Goal: Task Accomplishment & Management: Manage account settings

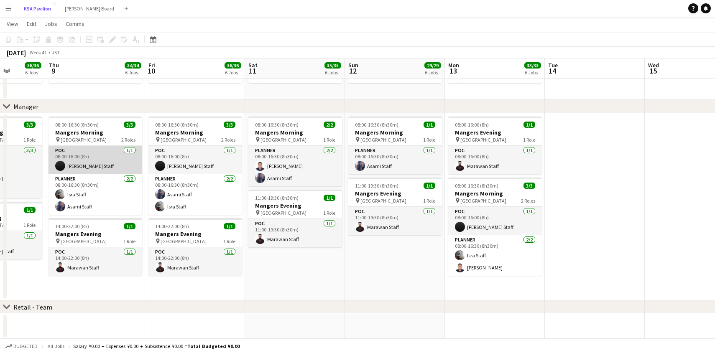
scroll to position [0, 254]
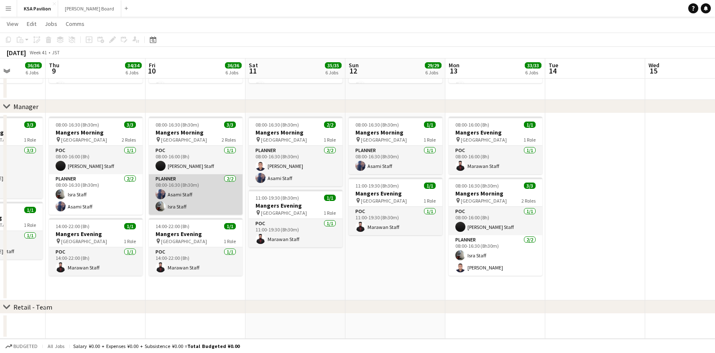
click at [184, 197] on app-card-role "Planner [DATE] 08:00-16:30 (8h30m) Asami Staff Isra Staff" at bounding box center [196, 194] width 94 height 41
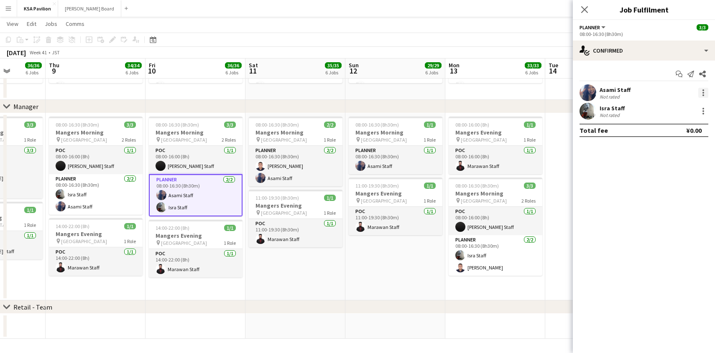
click at [704, 94] on div at bounding box center [703, 93] width 10 height 10
click at [678, 191] on span "Remove" at bounding box center [675, 189] width 52 height 8
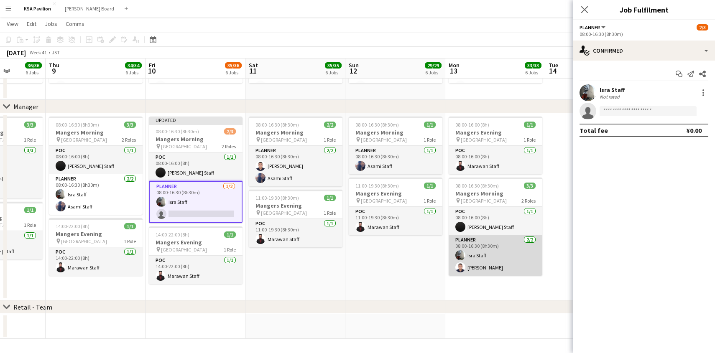
click at [494, 260] on app-card-role "Planner [DATE] 08:00-16:30 (8h30m) Isra Staff [PERSON_NAME]" at bounding box center [495, 255] width 94 height 41
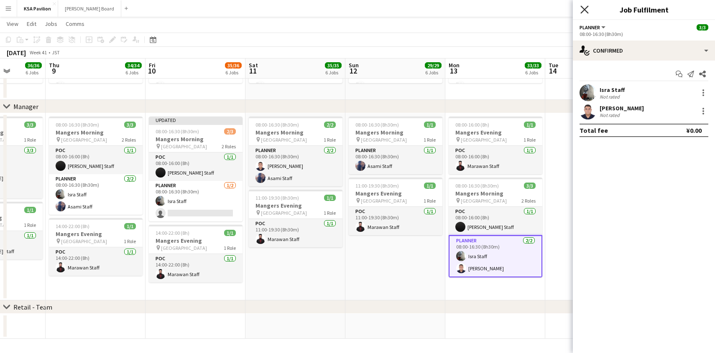
click at [580, 8] on icon "Close pop-in" at bounding box center [584, 9] width 8 height 8
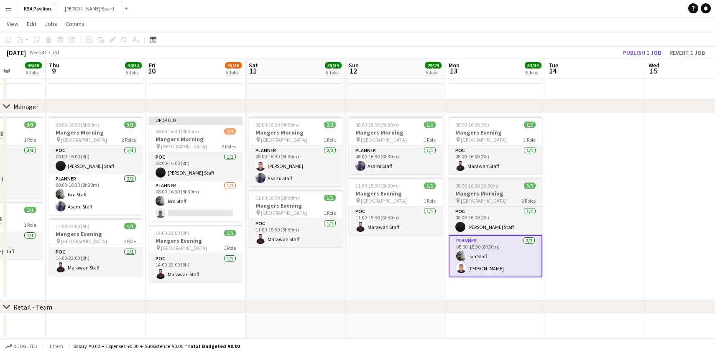
click at [494, 192] on h3 "Mangers Morning" at bounding box center [495, 194] width 94 height 8
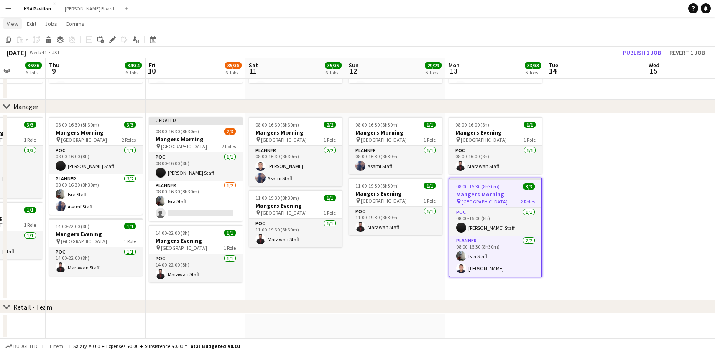
click at [9, 22] on span "View" at bounding box center [13, 24] width 12 height 8
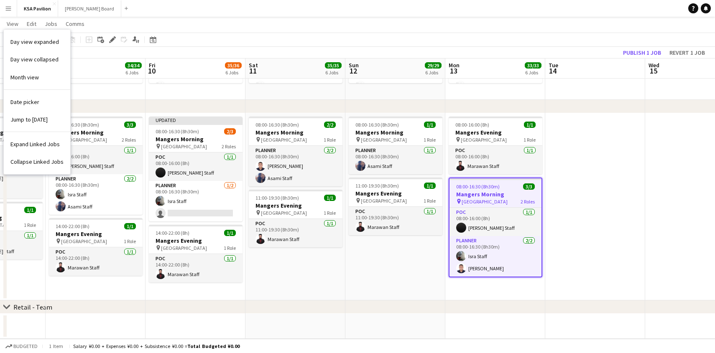
click at [190, 28] on app-page-menu "View Day view expanded Day view collapsed Month view Date picker Jump to [DATE]…" at bounding box center [357, 25] width 715 height 16
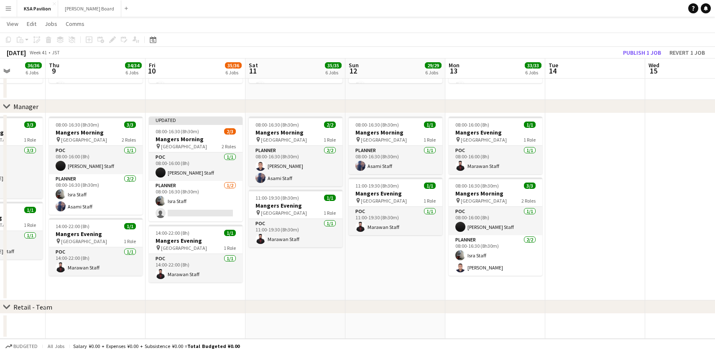
click at [491, 110] on div "chevron-right Manager" at bounding box center [357, 106] width 715 height 13
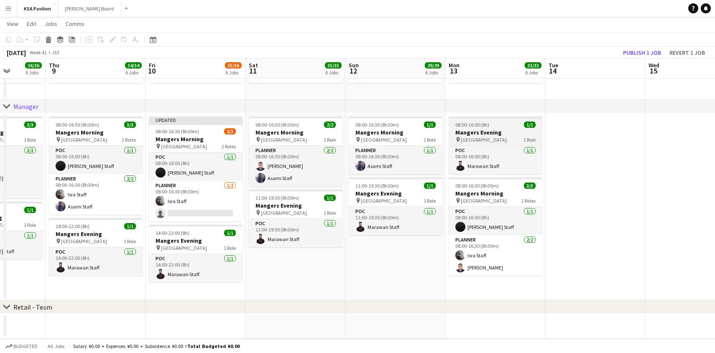
click at [492, 118] on div at bounding box center [495, 118] width 94 height 2
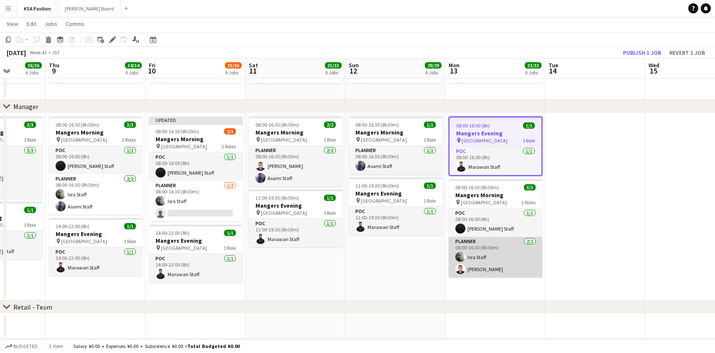
click at [496, 246] on app-card-role "Planner [DATE] 08:00-16:30 (8h30m) Isra Staff [PERSON_NAME]" at bounding box center [495, 257] width 94 height 41
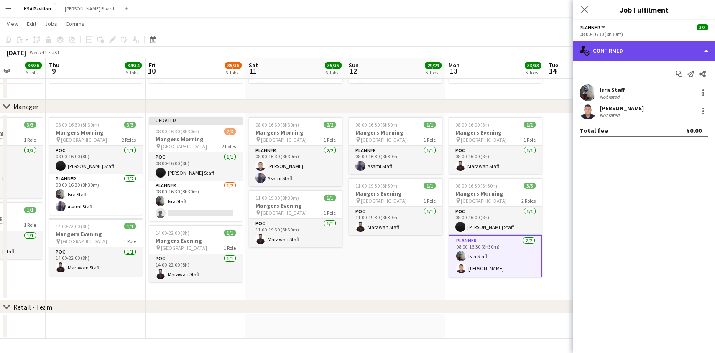
click at [703, 52] on div "single-neutral-actions-check-2 Confirmed" at bounding box center [644, 51] width 142 height 20
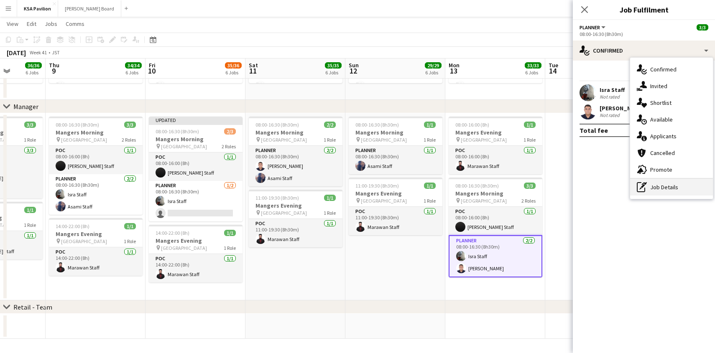
click at [649, 185] on div "pen-write Job Details" at bounding box center [671, 187] width 83 height 17
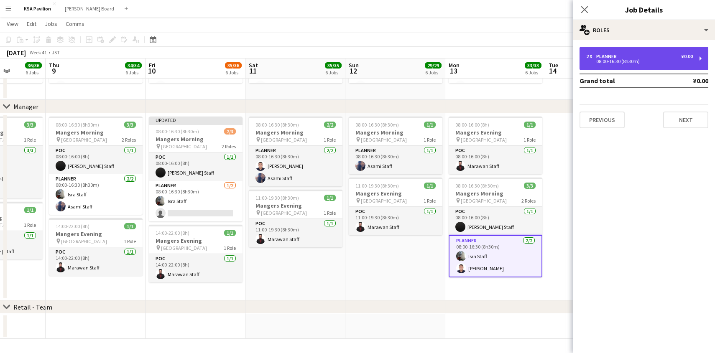
click at [702, 59] on div "2 x Planner ¥0.00 08:00-16:30 (8h30m)" at bounding box center [643, 58] width 129 height 23
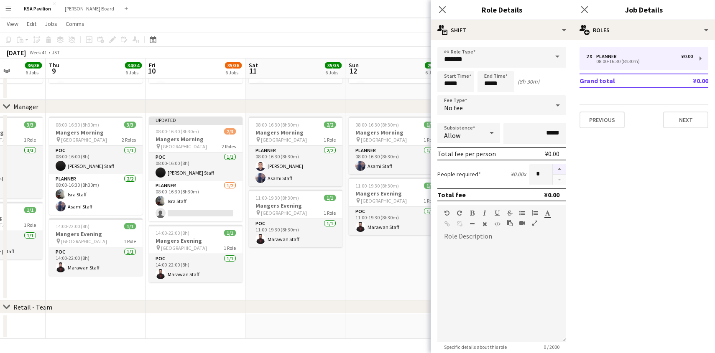
click at [558, 165] on button "button" at bounding box center [558, 169] width 13 height 11
type input "*"
click at [446, 10] on app-icon "Close pop-in" at bounding box center [442, 10] width 12 height 12
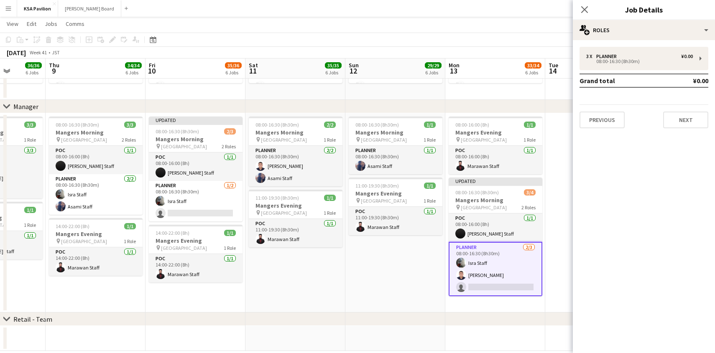
click at [488, 288] on app-card-role "Planner [DATE] 08:00-16:30 (8h30m) Isra Staff [PERSON_NAME] single-neutral-acti…" at bounding box center [495, 269] width 94 height 54
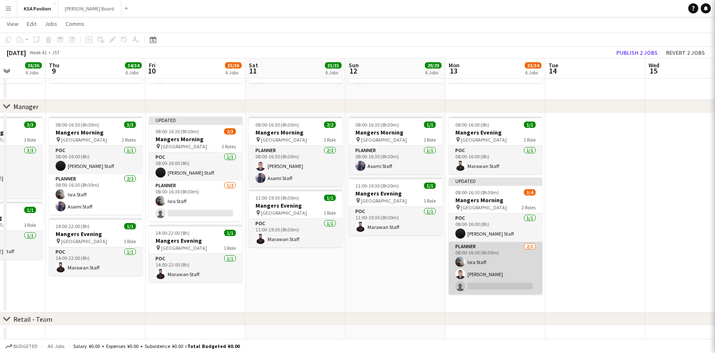
click at [488, 288] on app-card-role "Planner [DATE] 08:00-16:30 (8h30m) Isra Staff [PERSON_NAME] single-neutral-acti…" at bounding box center [495, 268] width 94 height 53
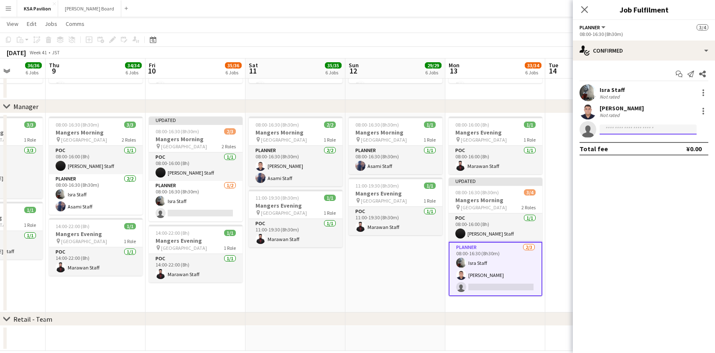
click at [636, 133] on input at bounding box center [647, 130] width 97 height 10
type input "****"
click at [631, 150] on span "[EMAIL_ADDRESS][DOMAIN_NAME]" at bounding box center [648, 148] width 84 height 7
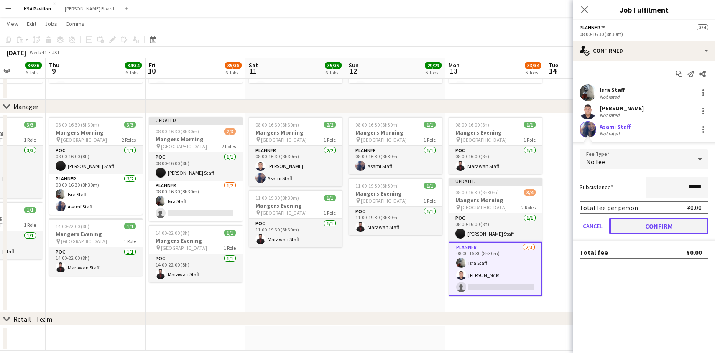
click at [644, 228] on button "Confirm" at bounding box center [658, 226] width 99 height 17
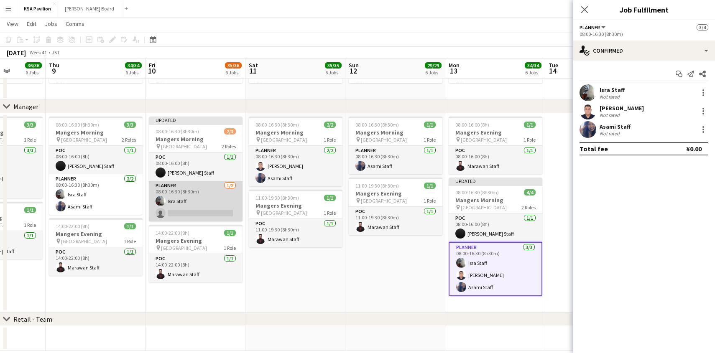
click at [180, 201] on app-card-role "Planner [DATE] 08:00-16:30 (8h30m) Isra Staff single-neutral-actions" at bounding box center [196, 201] width 94 height 41
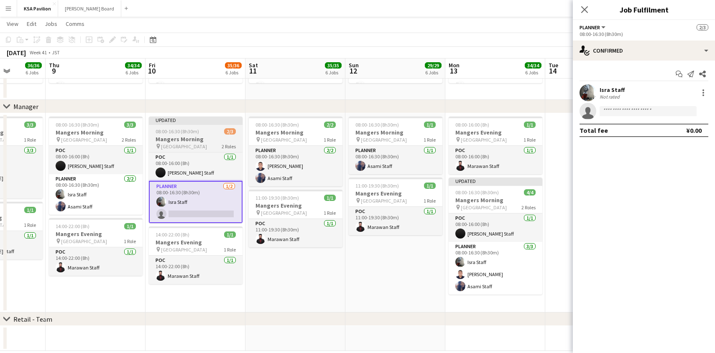
click at [202, 119] on div "Updated" at bounding box center [196, 120] width 94 height 7
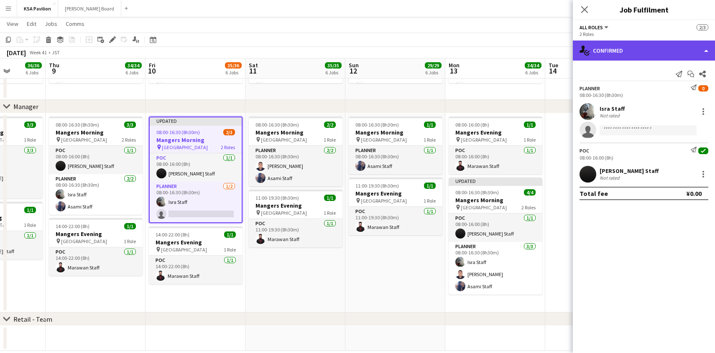
click at [701, 51] on div "single-neutral-actions-check-2 Confirmed" at bounding box center [644, 51] width 142 height 20
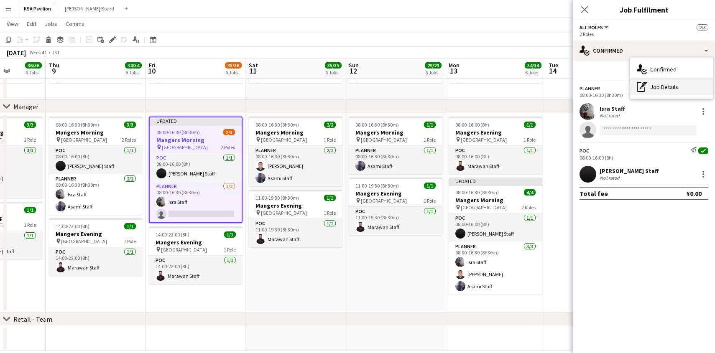
click at [658, 92] on div "pen-write Job Details" at bounding box center [671, 87] width 83 height 17
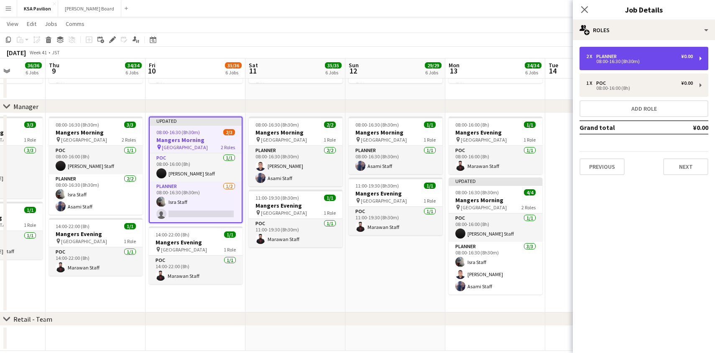
click at [703, 63] on div "2 x Planner ¥0.00 08:00-16:30 (8h30m)" at bounding box center [643, 58] width 129 height 23
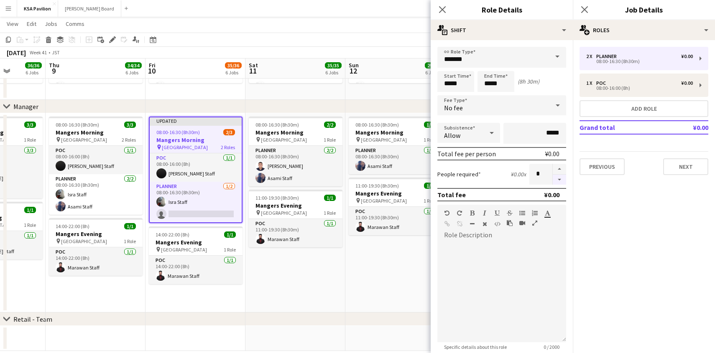
click at [555, 182] on button "button" at bounding box center [558, 180] width 13 height 10
type input "*"
click at [445, 7] on icon at bounding box center [442, 9] width 8 height 8
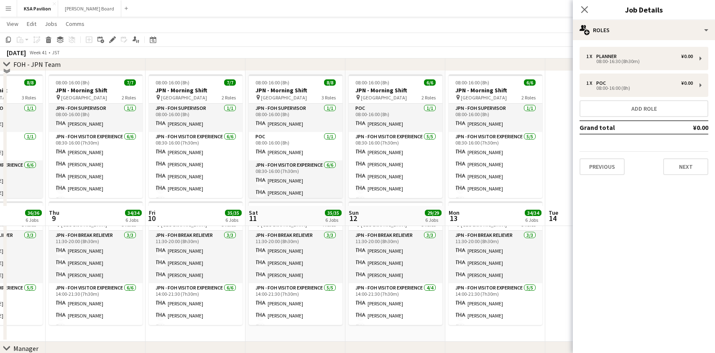
scroll to position [599, 0]
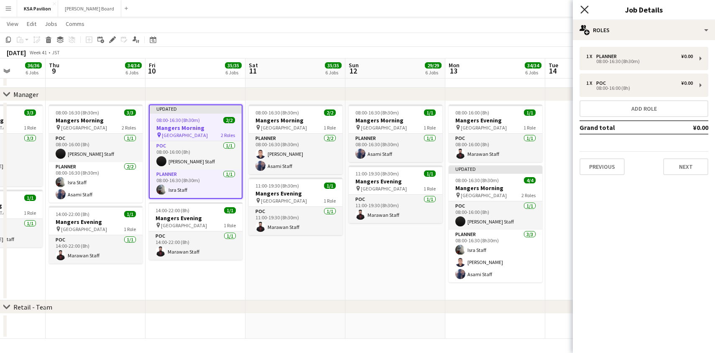
click at [586, 6] on icon at bounding box center [584, 9] width 8 height 8
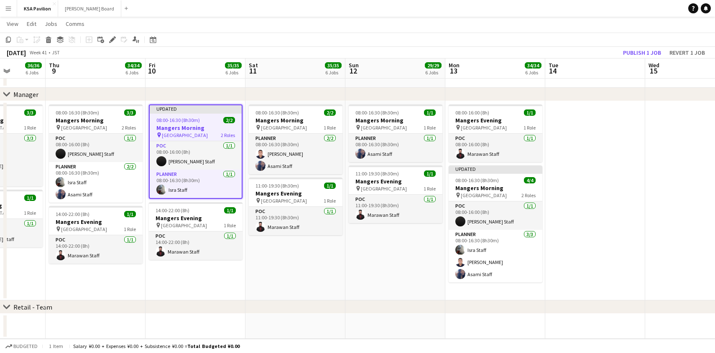
click at [470, 34] on app-toolbar "Copy Paste Paste Command V Paste with crew Command Shift V Paste linked Job [GE…" at bounding box center [357, 40] width 715 height 14
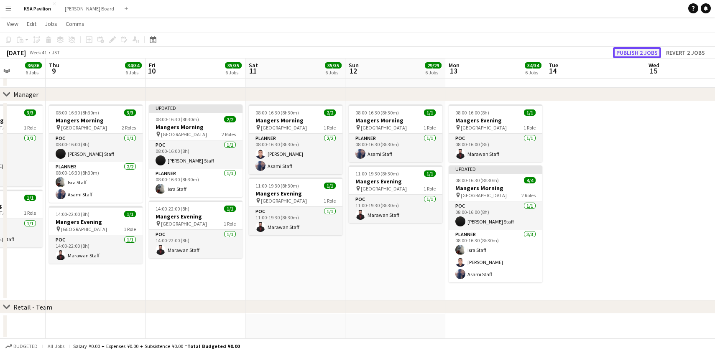
click at [630, 53] on button "Publish 2 jobs" at bounding box center [637, 52] width 48 height 11
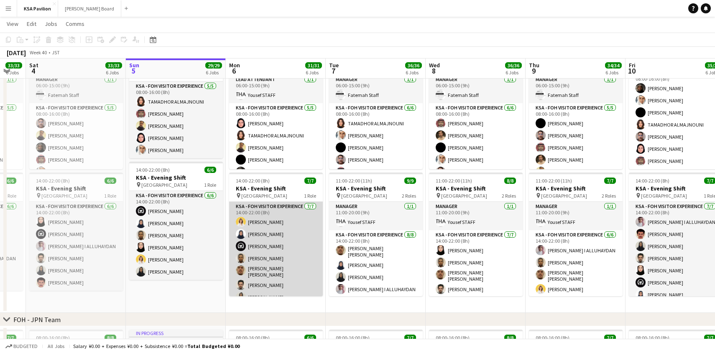
scroll to position [7, 0]
click at [270, 270] on app-card-role "KSA - FOH Visitor Experience [DATE] 14:00-22:00 (8h) [PERSON_NAME] [PERSON_NAME…" at bounding box center [276, 247] width 94 height 104
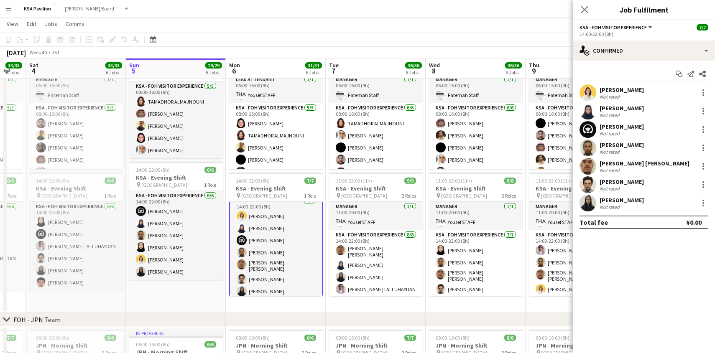
scroll to position [8, 0]
click at [698, 183] on div at bounding box center [703, 185] width 10 height 10
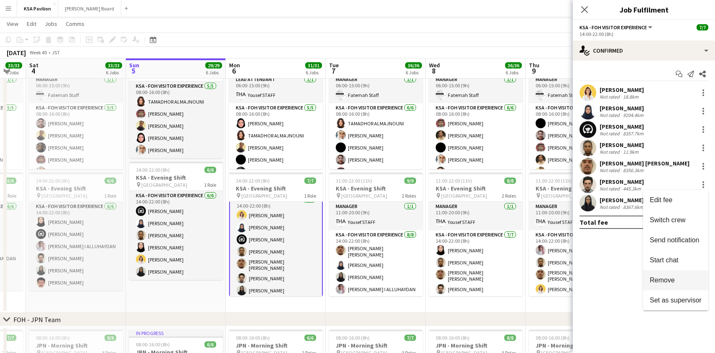
click at [672, 284] on span "Remove" at bounding box center [661, 280] width 25 height 7
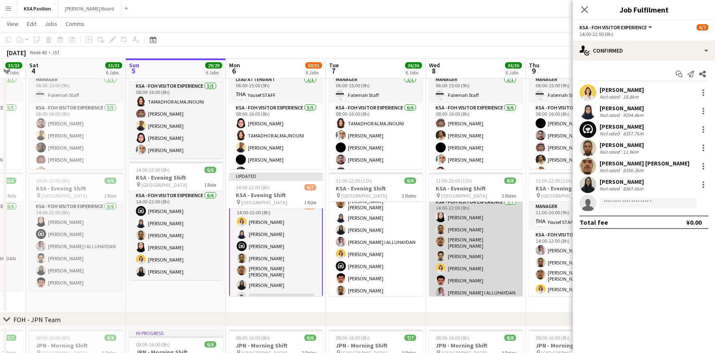
scroll to position [35, 0]
click at [470, 253] on app-card-role "KSA - FOH Visitor Experience [DATE] 14:00-22:00 (8h) [PERSON_NAME] Alharethy [P…" at bounding box center [476, 247] width 94 height 104
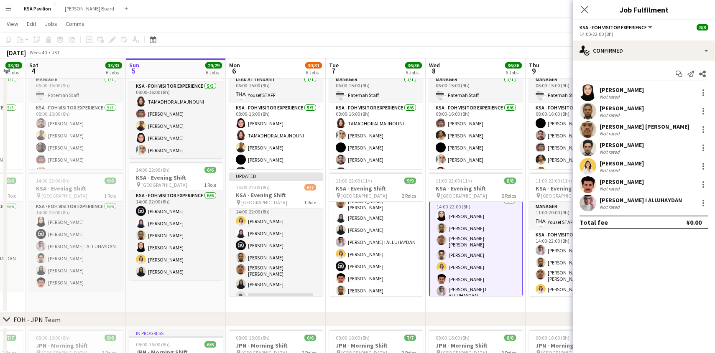
scroll to position [36, 0]
click at [701, 150] on div at bounding box center [703, 148] width 10 height 10
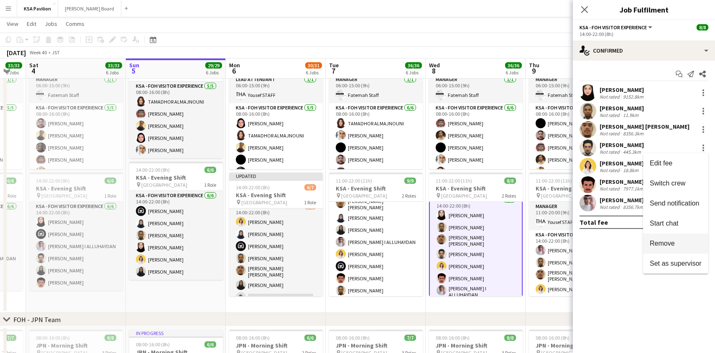
click at [683, 236] on button "Remove" at bounding box center [675, 244] width 65 height 20
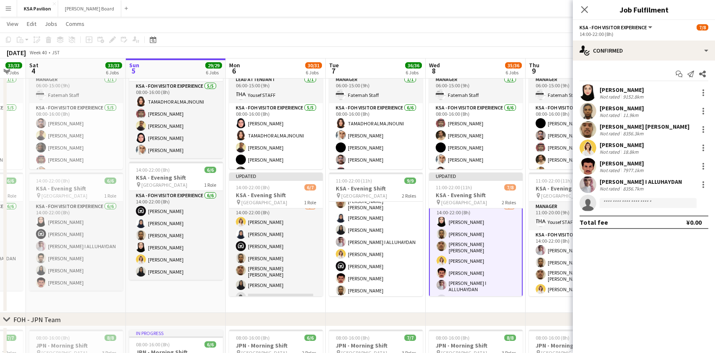
click at [444, 31] on app-page-menu "View Day view expanded Day view collapsed Month view Date picker Jump to [DATE]…" at bounding box center [357, 25] width 715 height 16
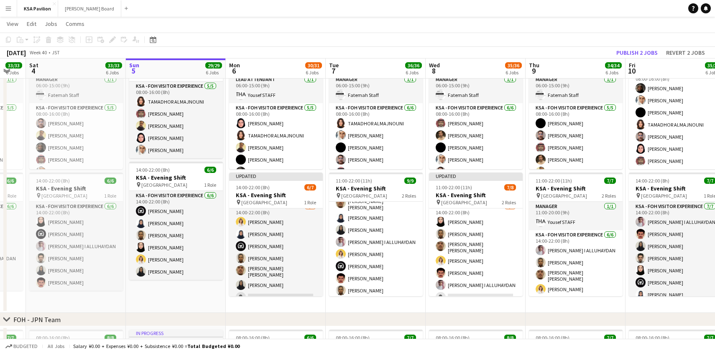
click at [405, 35] on app-toolbar "Copy Paste Paste Command V Paste with crew Command Shift V Paste linked Job [GE…" at bounding box center [357, 40] width 715 height 14
click at [641, 49] on button "Publish 2 jobs" at bounding box center [637, 52] width 48 height 11
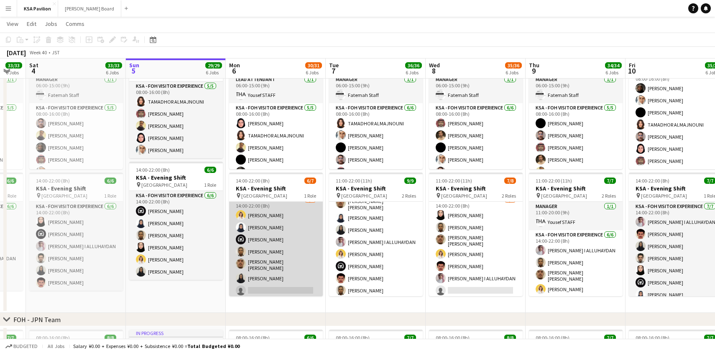
click at [266, 239] on app-card-role "KSA - FOH Visitor Experience [DATE] 14:00-22:00 (8h) [PERSON_NAME] [PERSON_NAME…" at bounding box center [276, 247] width 94 height 104
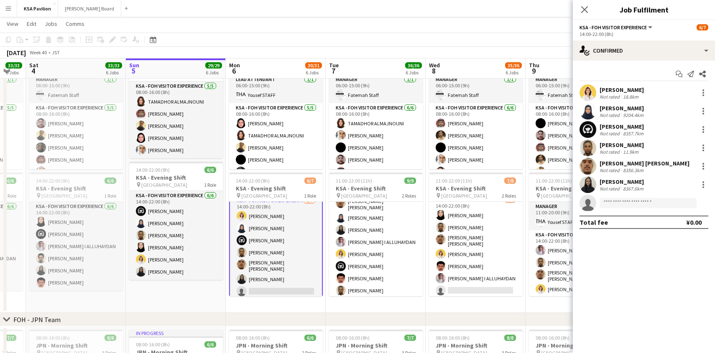
scroll to position [8, 0]
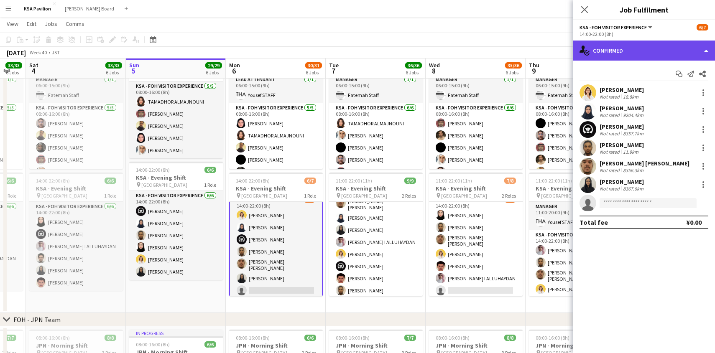
click at [703, 43] on div "single-neutral-actions-check-2 Confirmed" at bounding box center [644, 51] width 142 height 20
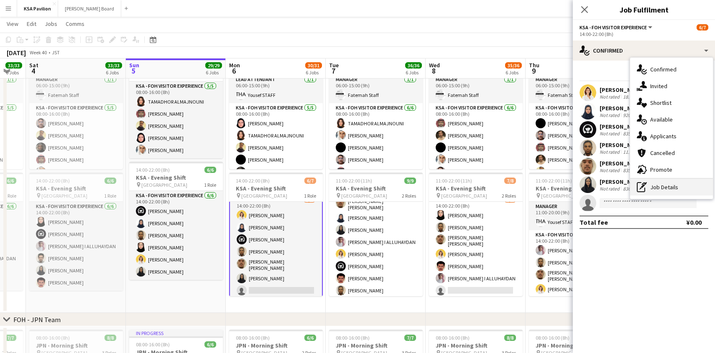
click at [657, 189] on div "pen-write Job Details" at bounding box center [671, 187] width 83 height 17
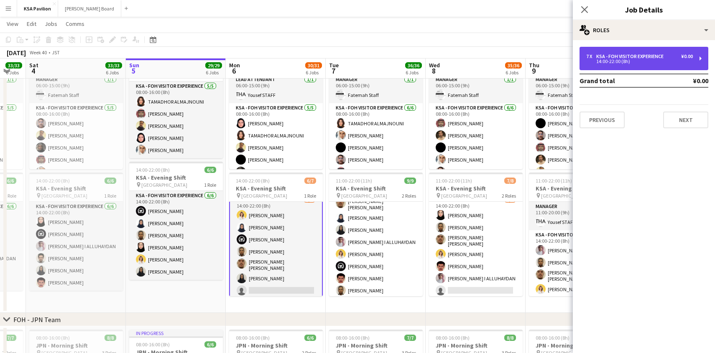
click at [701, 59] on div "7 x KSA - FOH Visitor Experience ¥0.00 14:00-22:00 (8h)" at bounding box center [643, 58] width 129 height 23
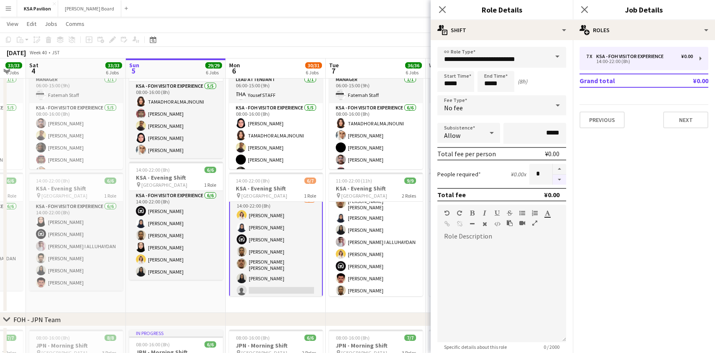
click at [559, 181] on button "button" at bounding box center [558, 180] width 13 height 10
type input "*"
click at [439, 11] on icon "Close pop-in" at bounding box center [442, 9] width 8 height 8
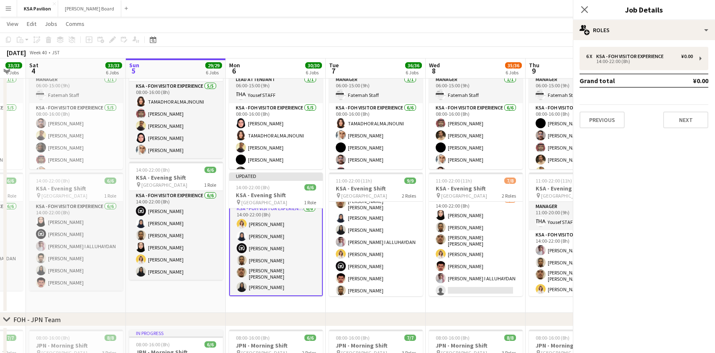
scroll to position [3, 0]
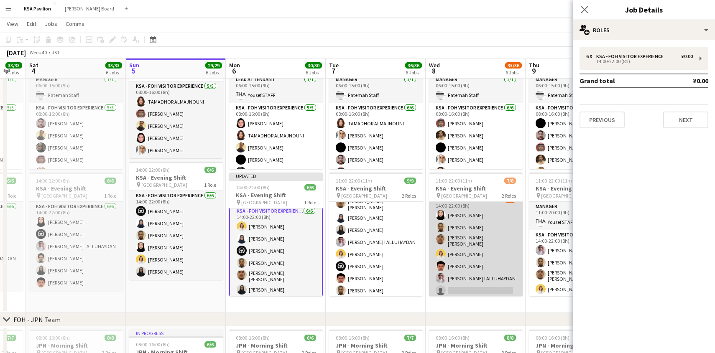
click at [455, 236] on app-card-role "KSA - FOH Visitor Experience [DATE] 14:00-22:00 (8h) [PERSON_NAME] Alharethy [P…" at bounding box center [476, 247] width 94 height 104
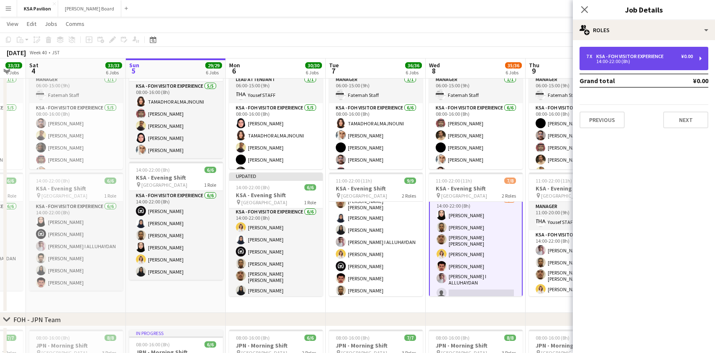
click at [700, 56] on div "7 x KSA - FOH Visitor Experience ¥0.00 14:00-22:00 (8h)" at bounding box center [643, 58] width 129 height 23
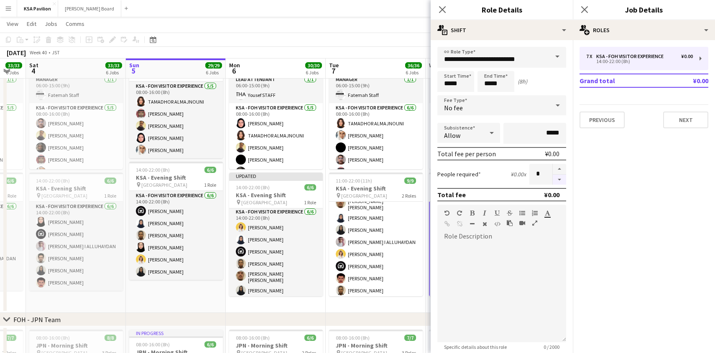
click at [557, 180] on button "button" at bounding box center [558, 180] width 13 height 10
type input "*"
click at [446, 9] on app-icon "Close pop-in" at bounding box center [442, 10] width 12 height 12
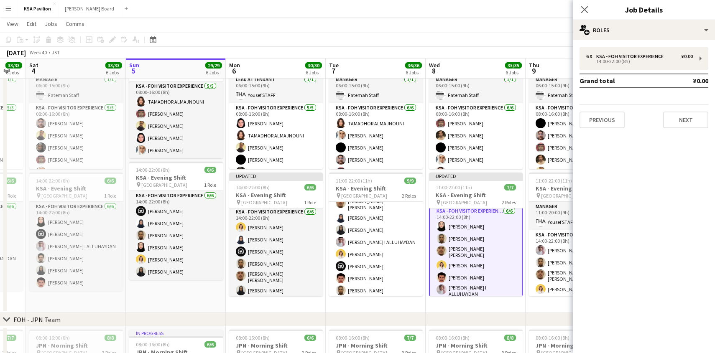
click at [332, 34] on app-toolbar "Copy Paste Paste Command V Paste with crew Command Shift V Paste linked Job [GE…" at bounding box center [357, 40] width 715 height 14
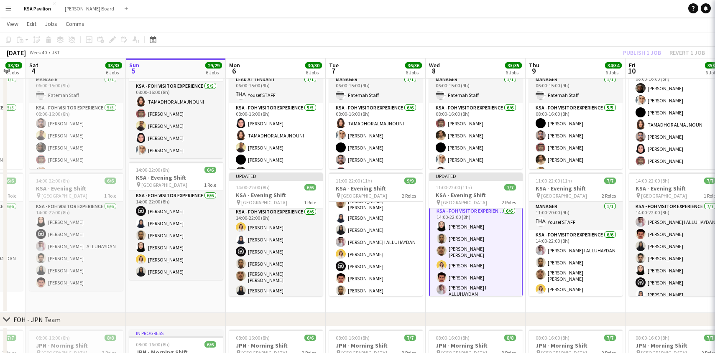
scroll to position [30, 0]
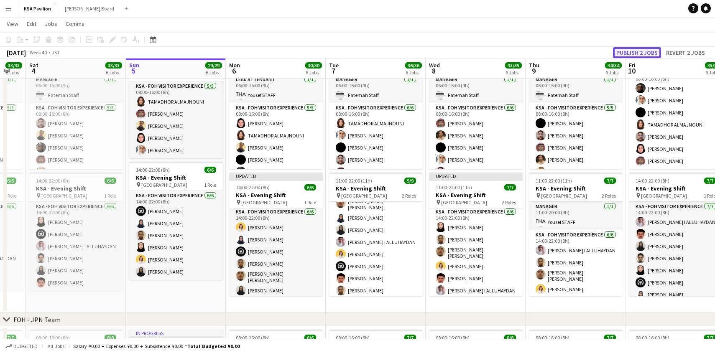
click at [625, 51] on button "Publish 2 jobs" at bounding box center [637, 52] width 48 height 11
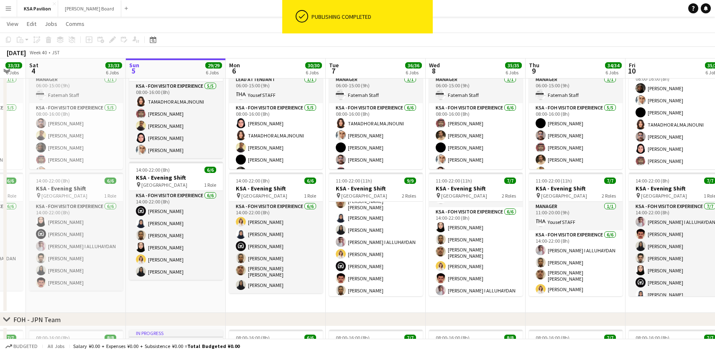
scroll to position [0, 0]
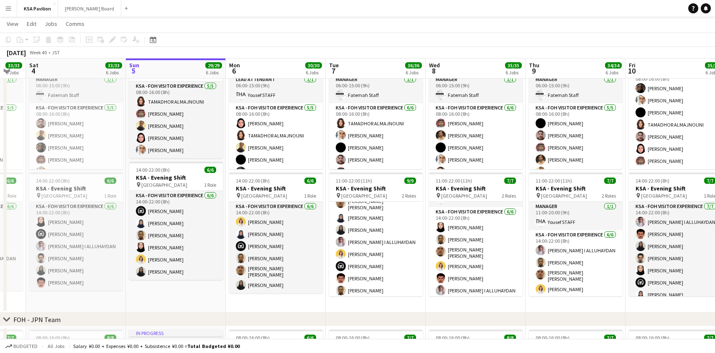
click at [482, 31] on app-page-menu "View Day view expanded Day view collapsed Month view Date picker Jump to [DATE]…" at bounding box center [357, 25] width 715 height 16
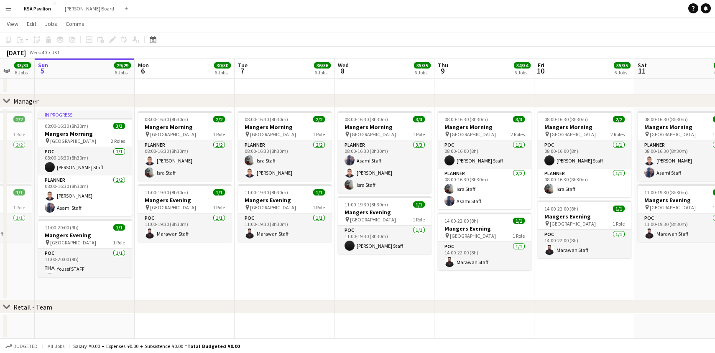
scroll to position [0, 267]
